Goal: Task Accomplishment & Management: Manage account settings

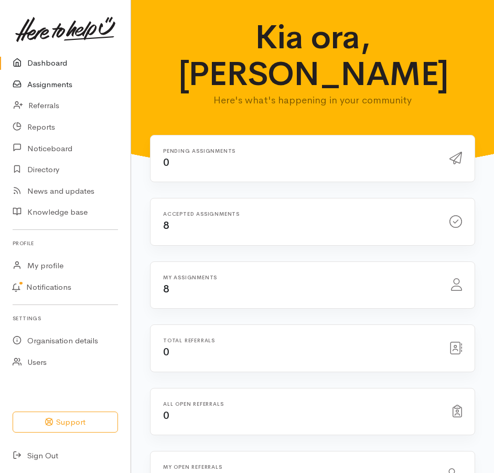
click at [68, 93] on link "Assignments" at bounding box center [65, 85] width 131 height 22
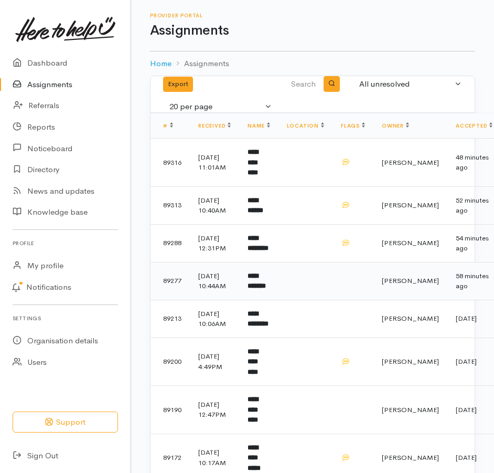
click at [266, 290] on b "**********" at bounding box center [257, 280] width 18 height 17
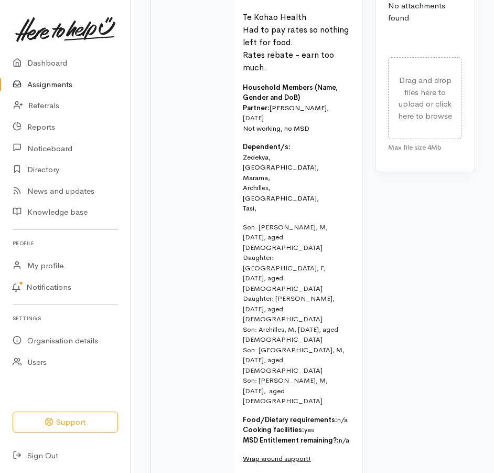
scroll to position [525, 0]
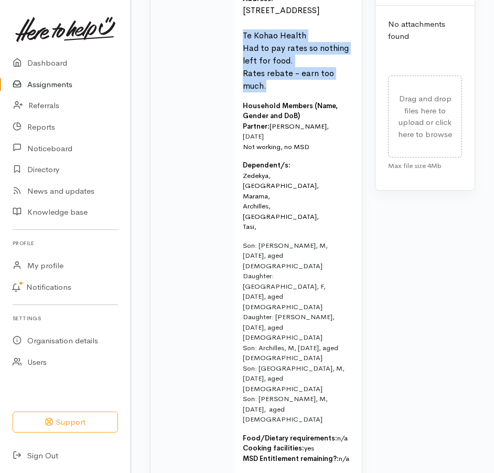
drag, startPoint x: 239, startPoint y: 137, endPoint x: 306, endPoint y: 196, distance: 89.6
click at [306, 92] on p "Name: [PERSON_NAME] Date of birth: [DEMOGRAPHIC_DATA] Phone:  [PHONE_NUMBER] Ad…" at bounding box center [296, 24] width 106 height 136
drag, startPoint x: 306, startPoint y: 196, endPoint x: 284, endPoint y: 173, distance: 31.9
copy font "Te Kohao Health Had to pay rates so nothing left for food. Rates rebate - earn …"
drag, startPoint x: 266, startPoint y: 237, endPoint x: 348, endPoint y: 241, distance: 81.4
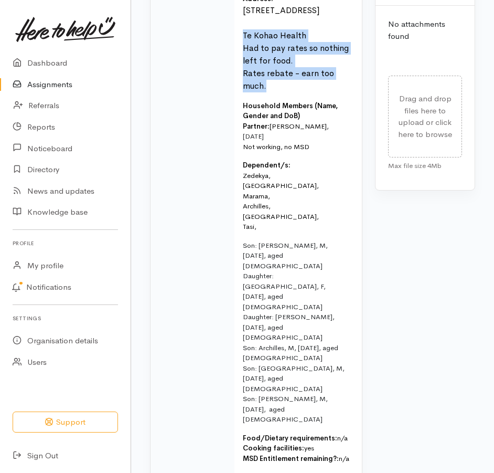
click at [348, 241] on td "FOOD SUPPORT Name: Sarge Waikai Date of birth: 10/02/1981 Phone:  021 176 4499 …" at bounding box center [297, 253] width 127 height 648
drag, startPoint x: 348, startPoint y: 241, endPoint x: 340, endPoint y: 238, distance: 8.3
copy p "Rosalynn, 06/10/1987"
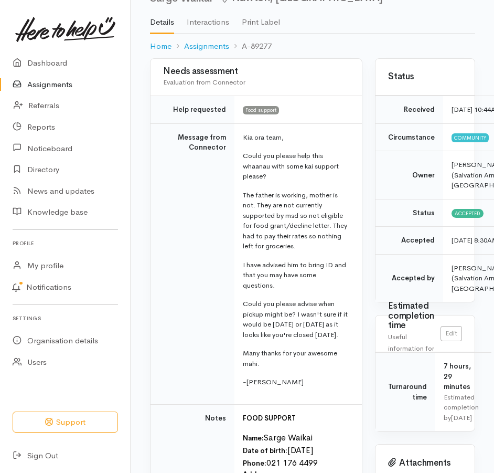
scroll to position [0, 0]
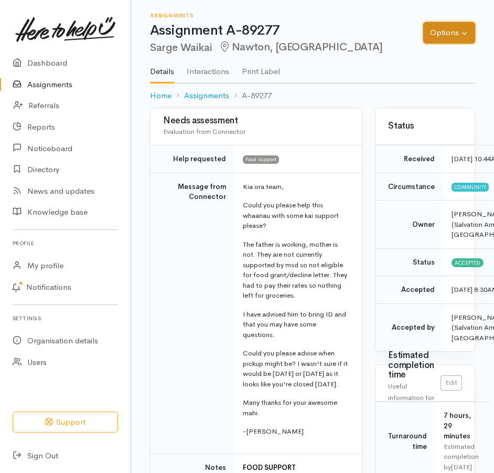
click at [435, 35] on button "Options" at bounding box center [449, 33] width 52 height 22
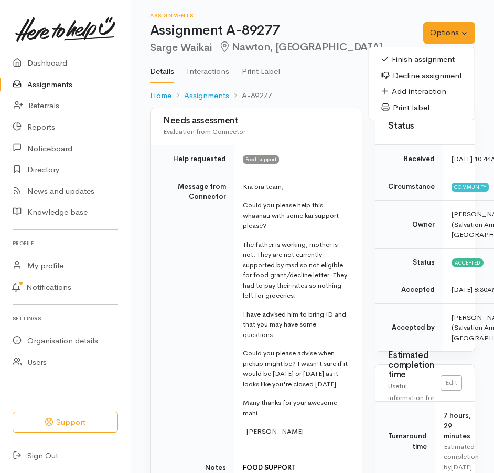
click at [393, 64] on link "Finish assignment" at bounding box center [421, 59] width 105 height 16
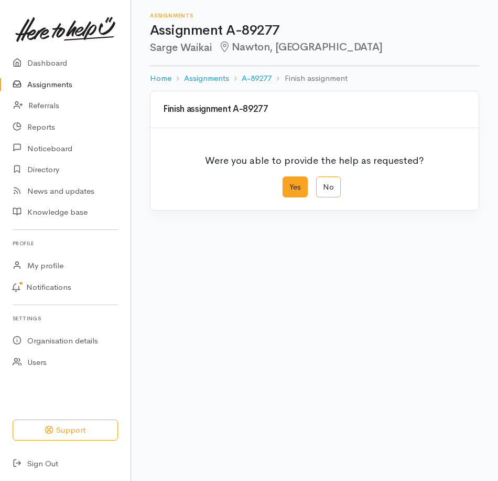
click at [296, 198] on label "Yes" at bounding box center [295, 187] width 25 height 22
click at [290, 183] on input "Yes" at bounding box center [286, 179] width 7 height 7
radio input "true"
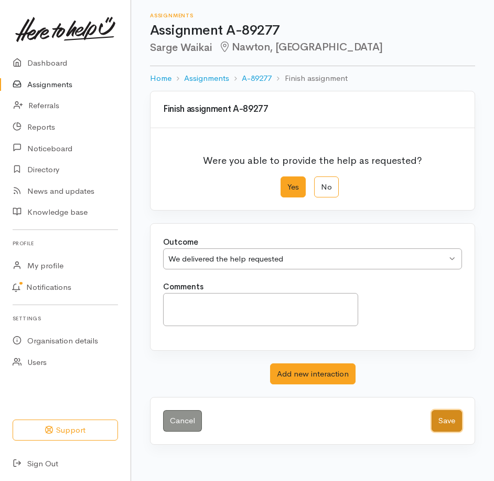
click at [438, 431] on button "Save" at bounding box center [447, 421] width 30 height 22
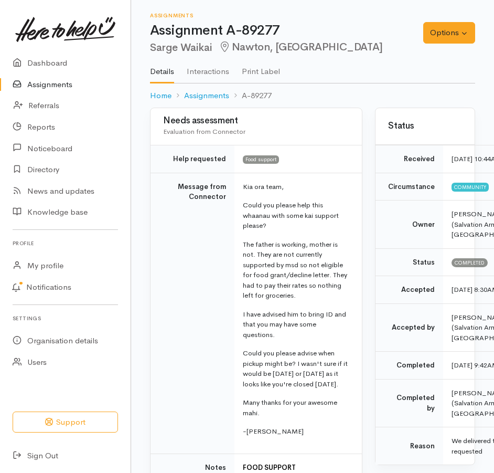
click at [59, 89] on link "Assignments" at bounding box center [65, 85] width 131 height 22
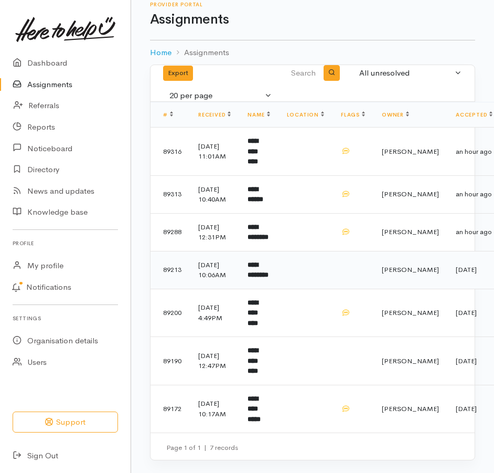
scroll to position [48, 0]
